Goal: Task Accomplishment & Management: Use online tool/utility

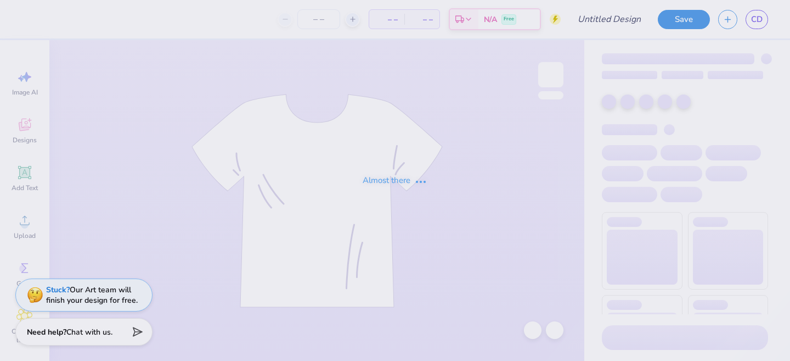
type input "T-shirt/Long Sleeve Design"
type input "12"
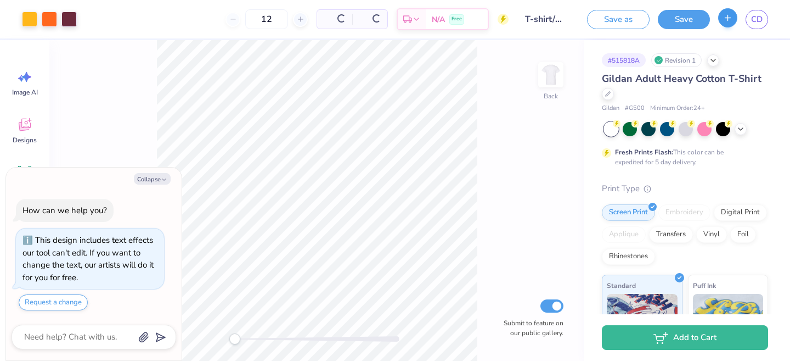
type textarea "x"
click at [724, 21] on icon "button" at bounding box center [727, 17] width 9 height 9
type textarea "x"
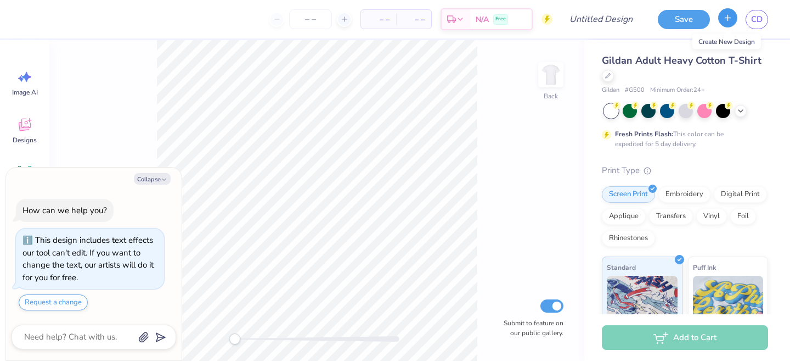
type textarea "x"
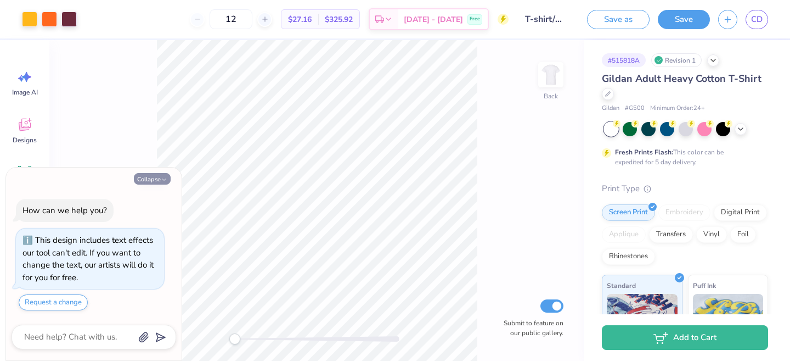
click at [163, 179] on polyline "button" at bounding box center [163, 179] width 3 height 2
type textarea "x"
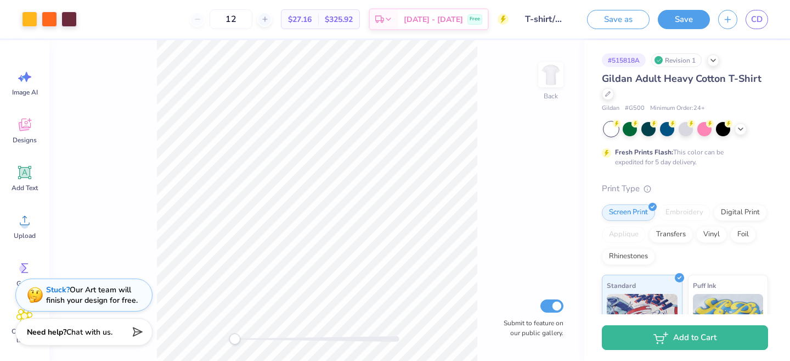
click at [710, 64] on div "# 515818A Revision 1" at bounding box center [685, 60] width 166 height 14
click at [713, 60] on icon at bounding box center [713, 59] width 9 height 9
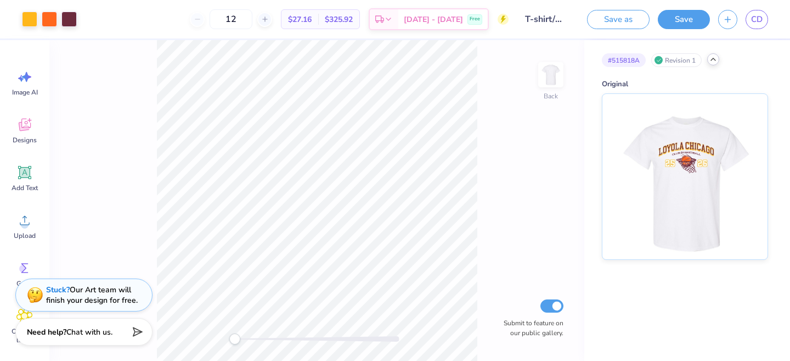
click at [713, 60] on icon at bounding box center [713, 59] width 9 height 9
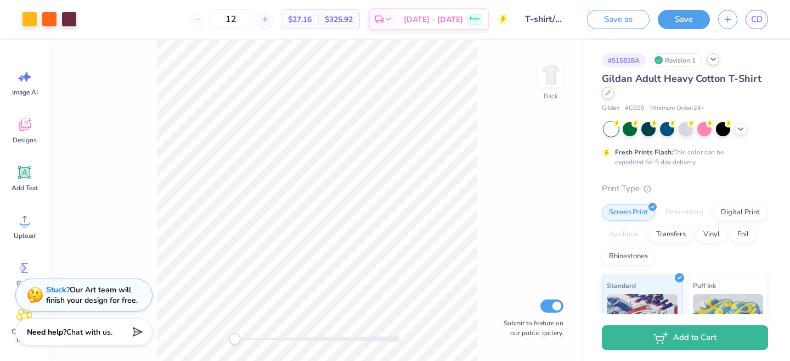
click at [607, 95] on icon at bounding box center [607, 92] width 5 height 5
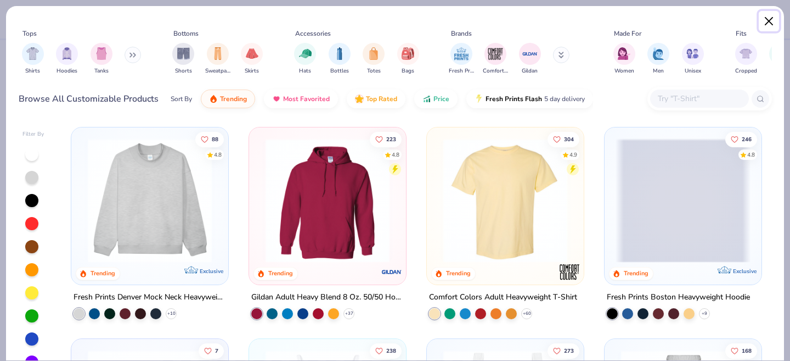
click at [769, 22] on button "Close" at bounding box center [769, 21] width 21 height 21
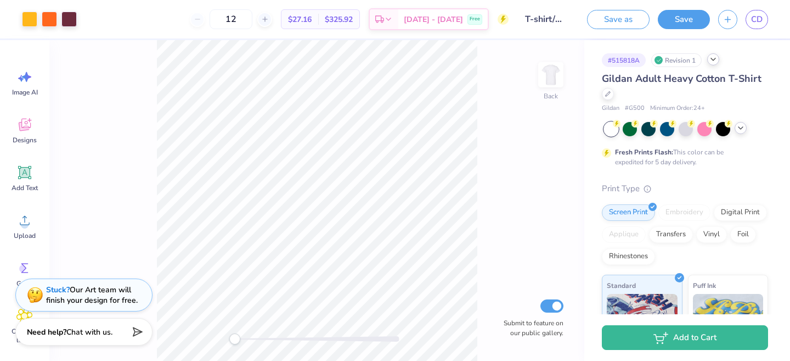
click at [746, 126] on div at bounding box center [741, 128] width 12 height 12
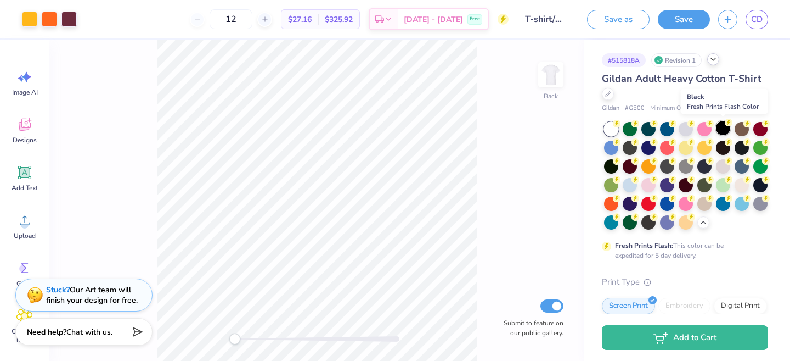
click at [726, 128] on div at bounding box center [723, 128] width 14 height 14
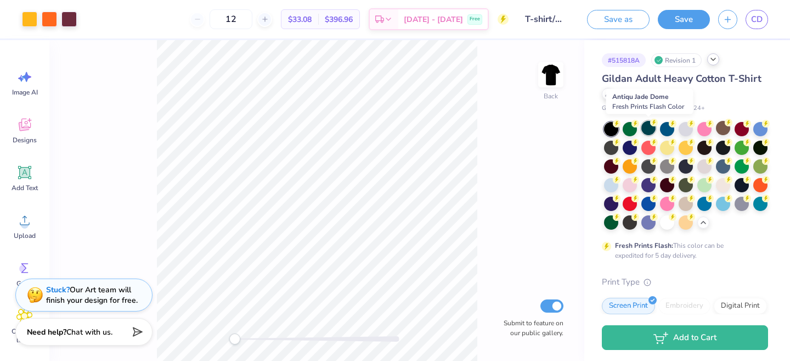
click at [649, 132] on div at bounding box center [648, 128] width 14 height 14
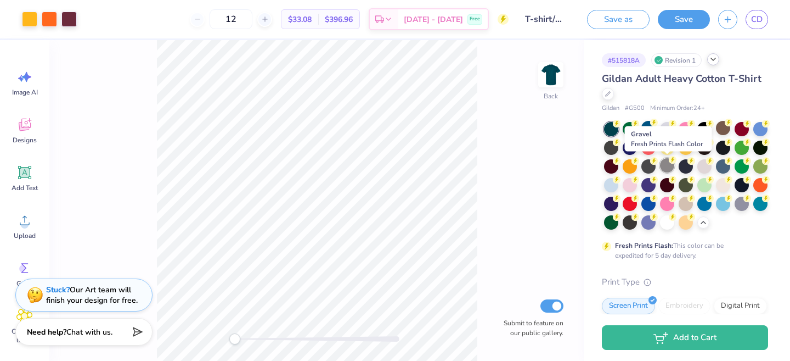
click at [669, 163] on icon at bounding box center [673, 160] width 8 height 8
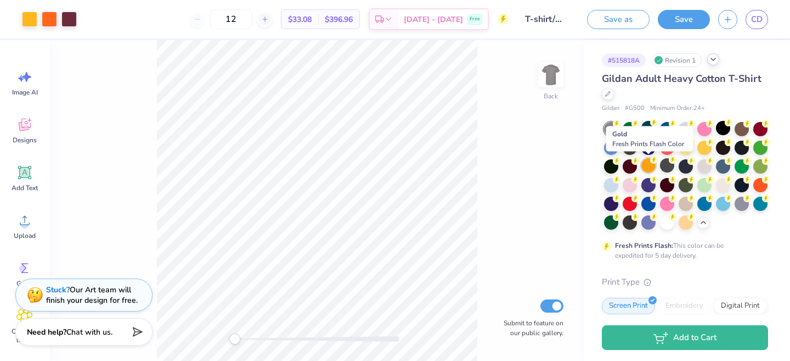
click at [649, 166] on div at bounding box center [648, 165] width 14 height 14
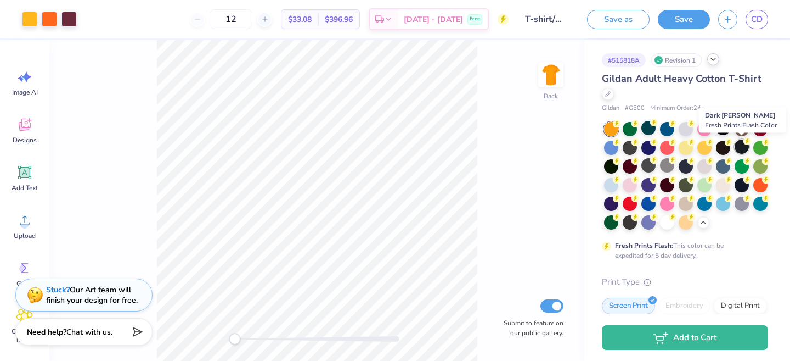
click at [736, 147] on div at bounding box center [742, 146] width 14 height 14
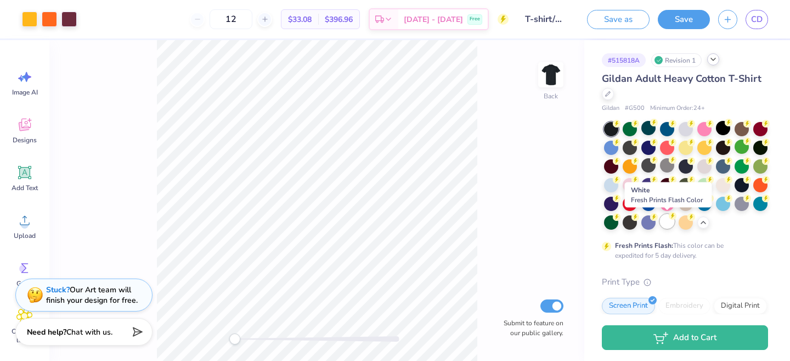
click at [666, 223] on div at bounding box center [667, 221] width 14 height 14
